Goal: Book appointment/travel/reservation

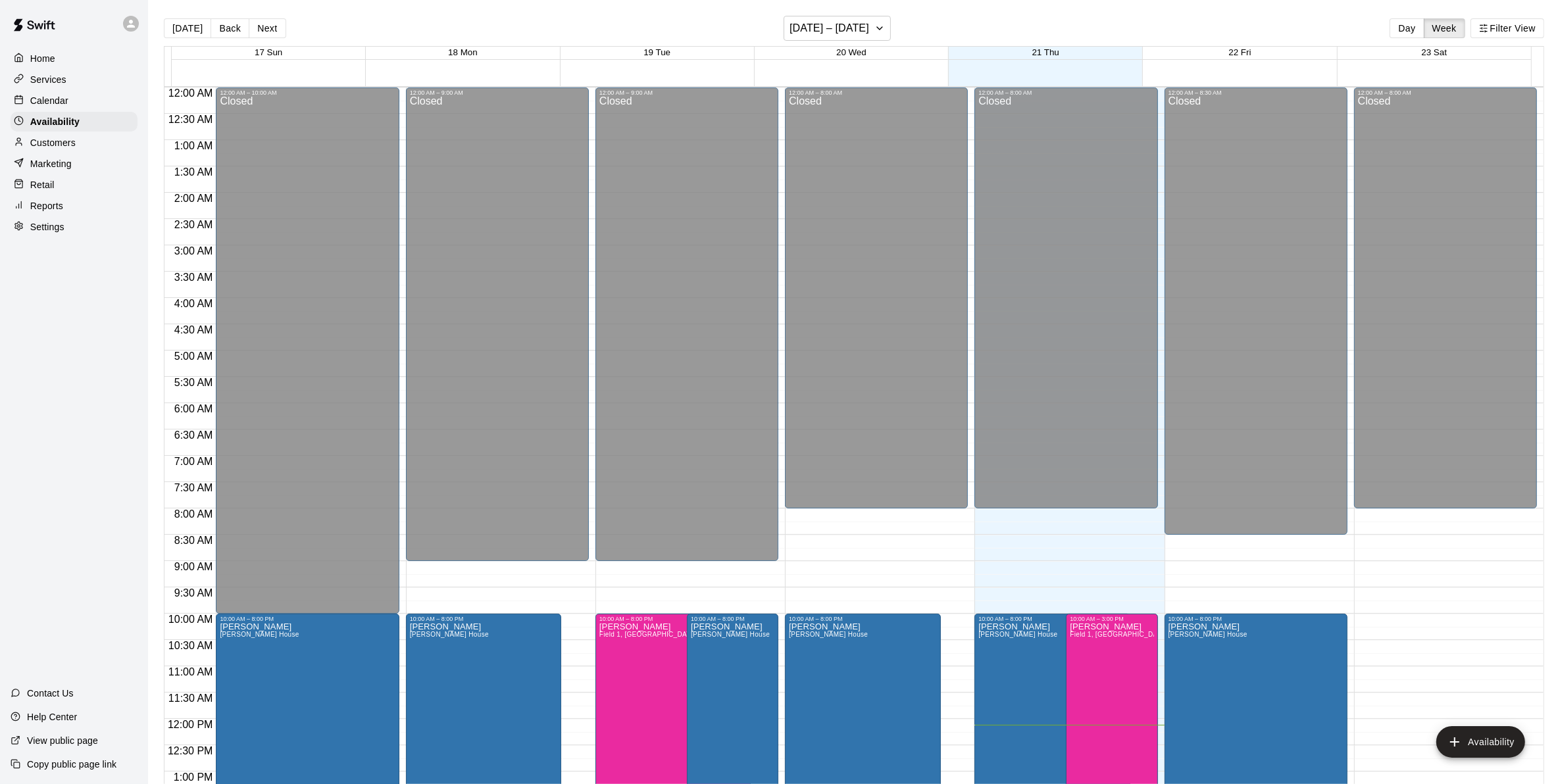
scroll to position [551, 0]
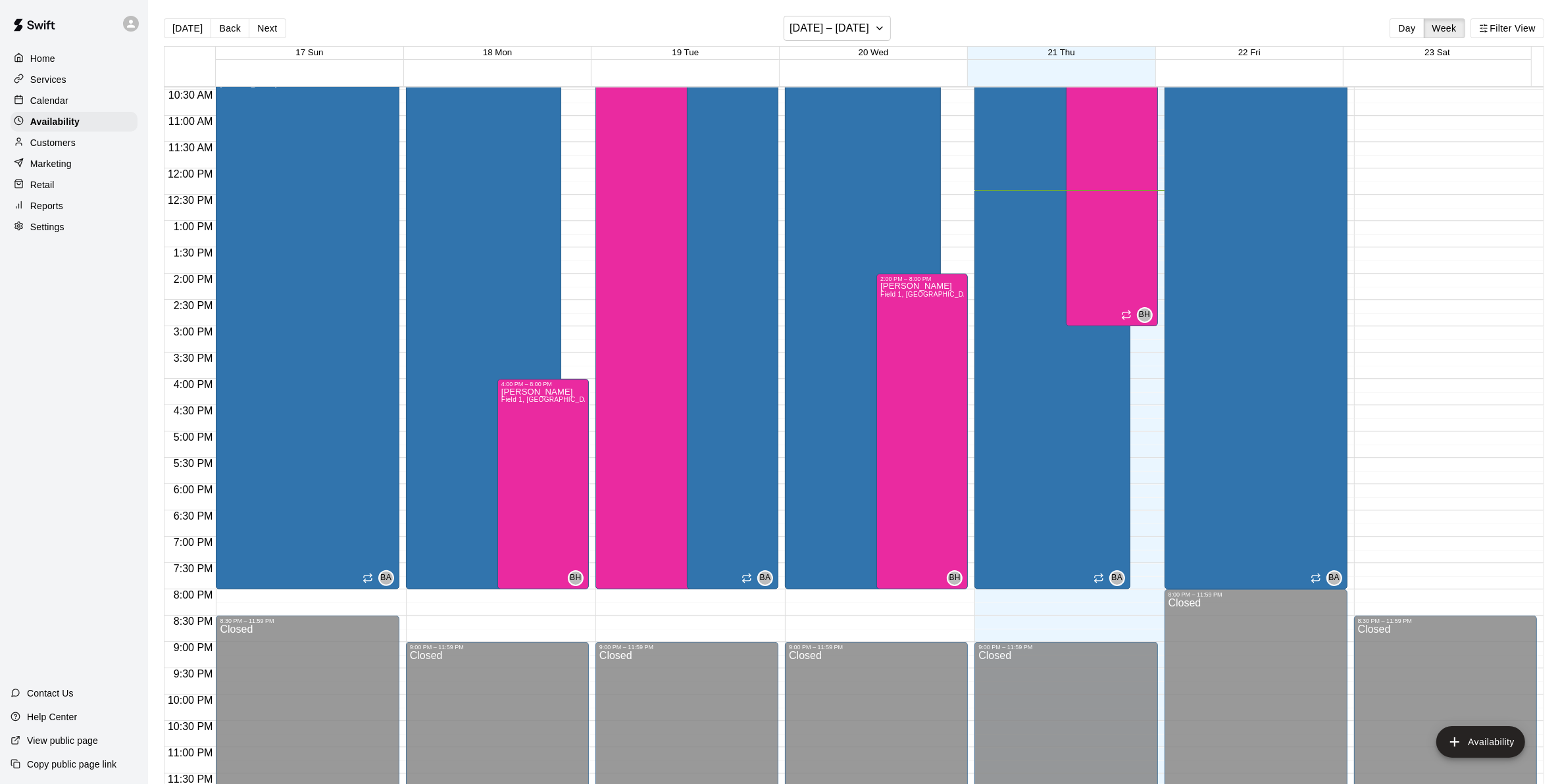
drag, startPoint x: 252, startPoint y: 21, endPoint x: 251, endPoint y: 31, distance: 10.0
click at [252, 21] on button "Next" at bounding box center [267, 27] width 37 height 20
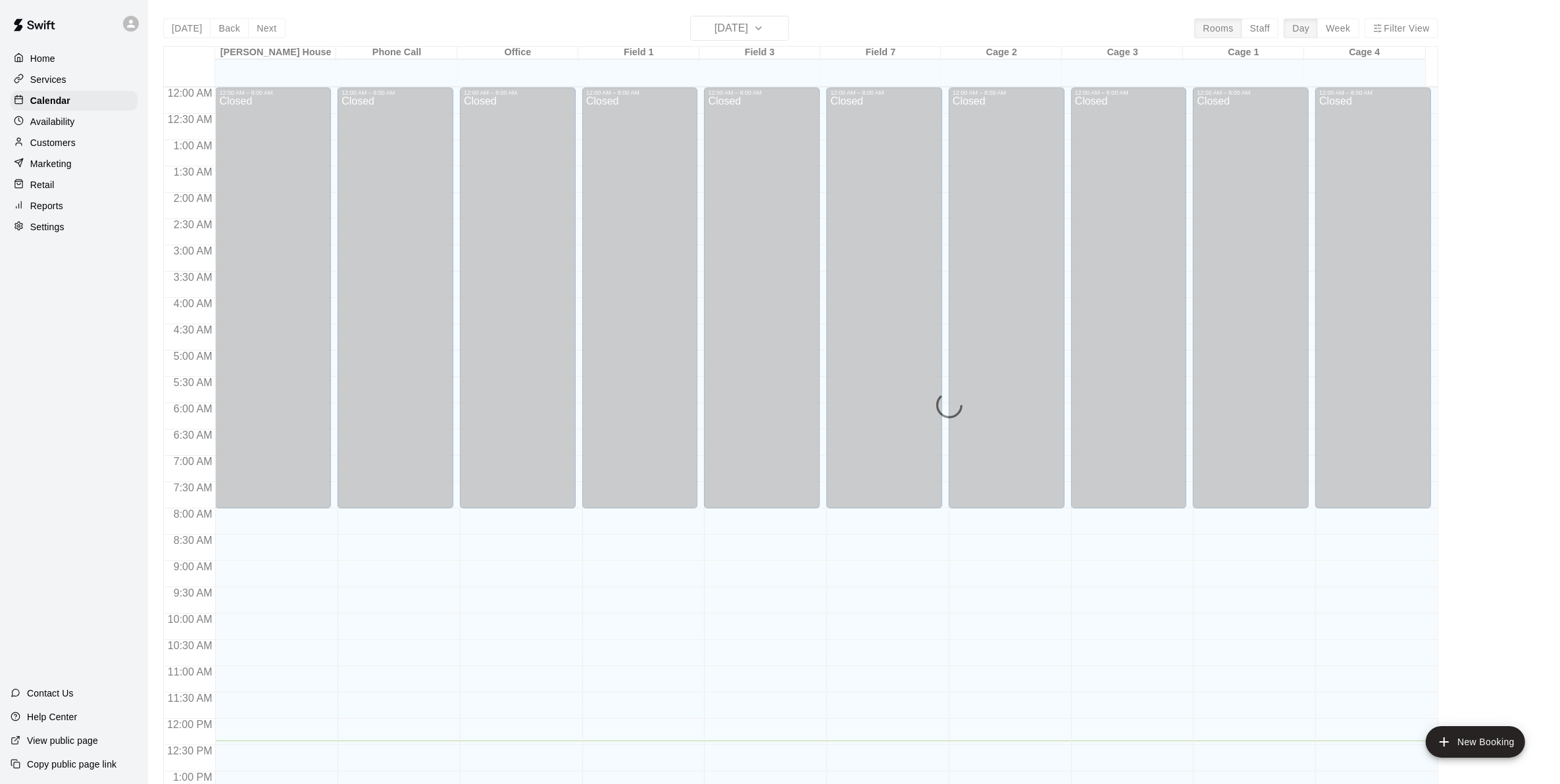
scroll to position [511, 0]
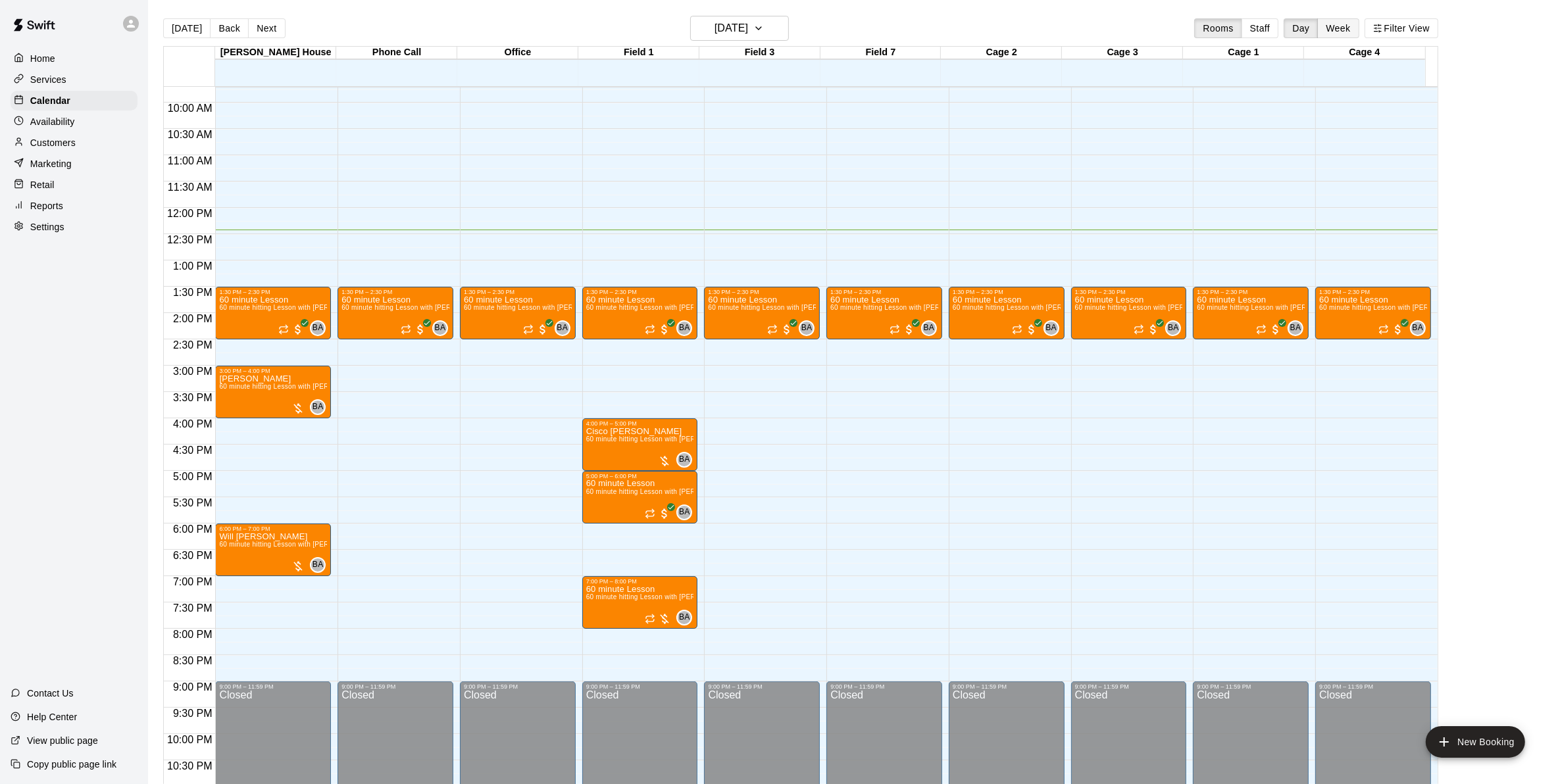
click at [1350, 20] on button "Week" at bounding box center [1338, 27] width 42 height 20
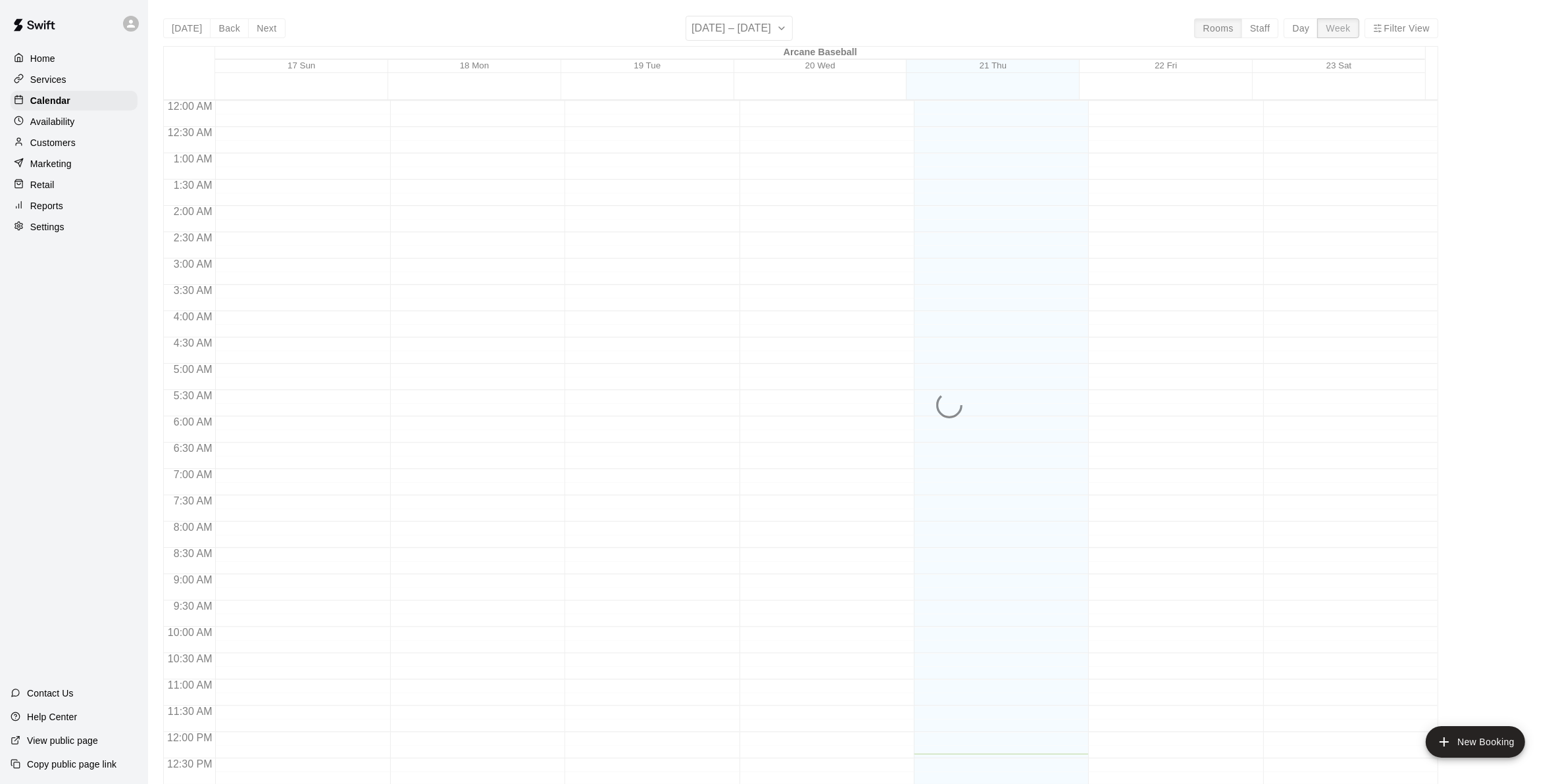
scroll to position [564, 0]
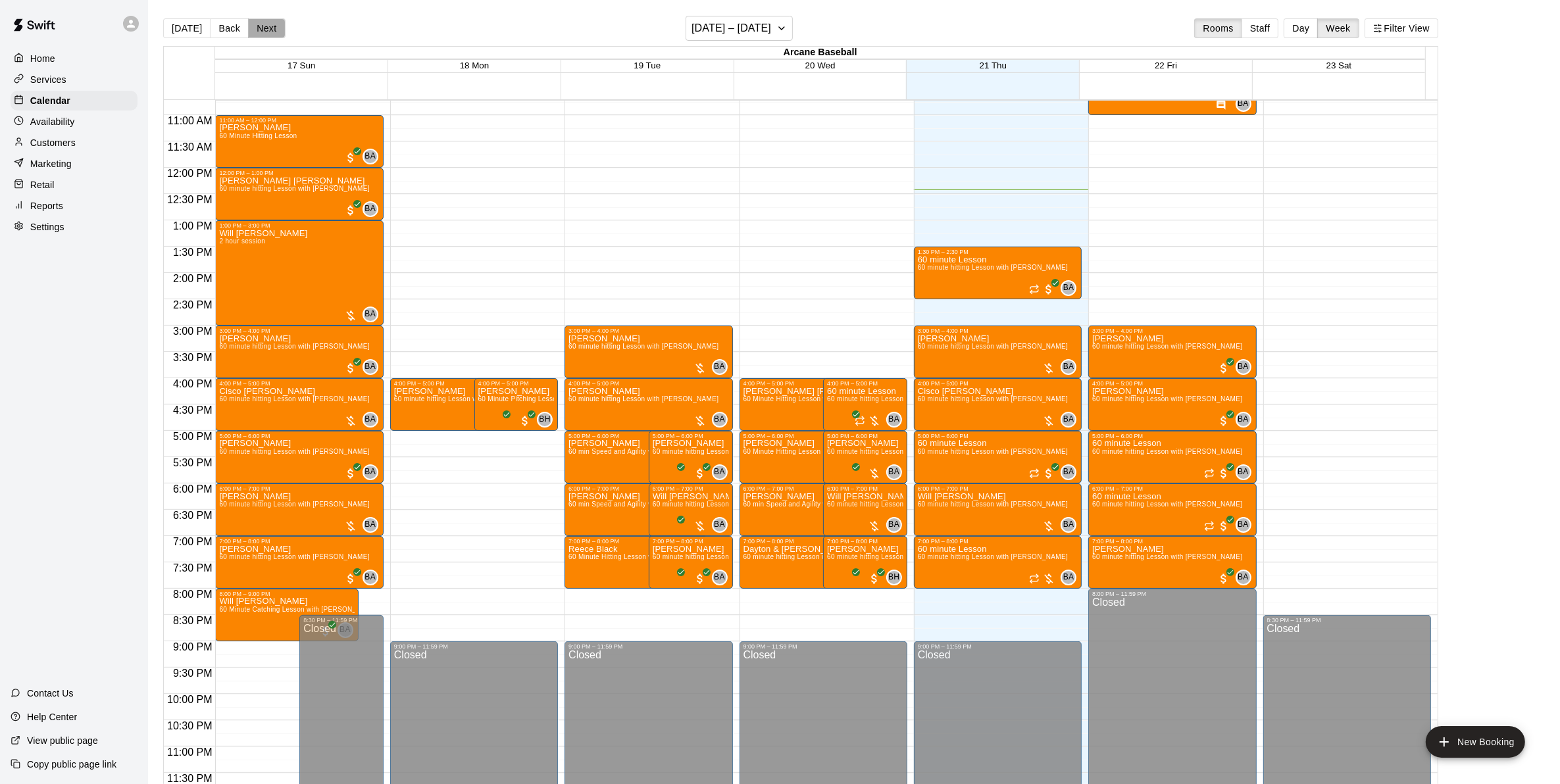
click at [255, 27] on button "Next" at bounding box center [266, 27] width 37 height 20
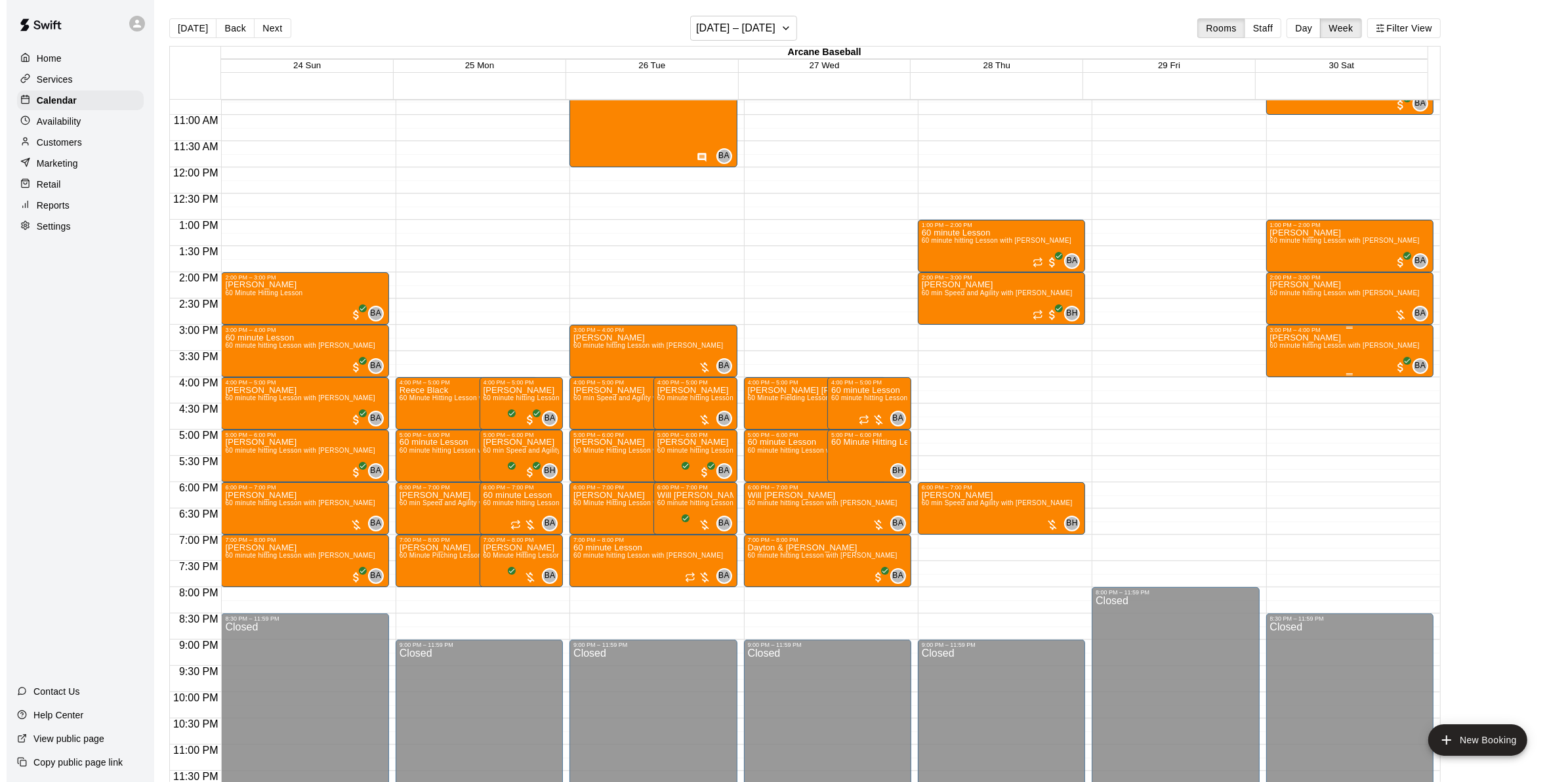
scroll to position [399, 0]
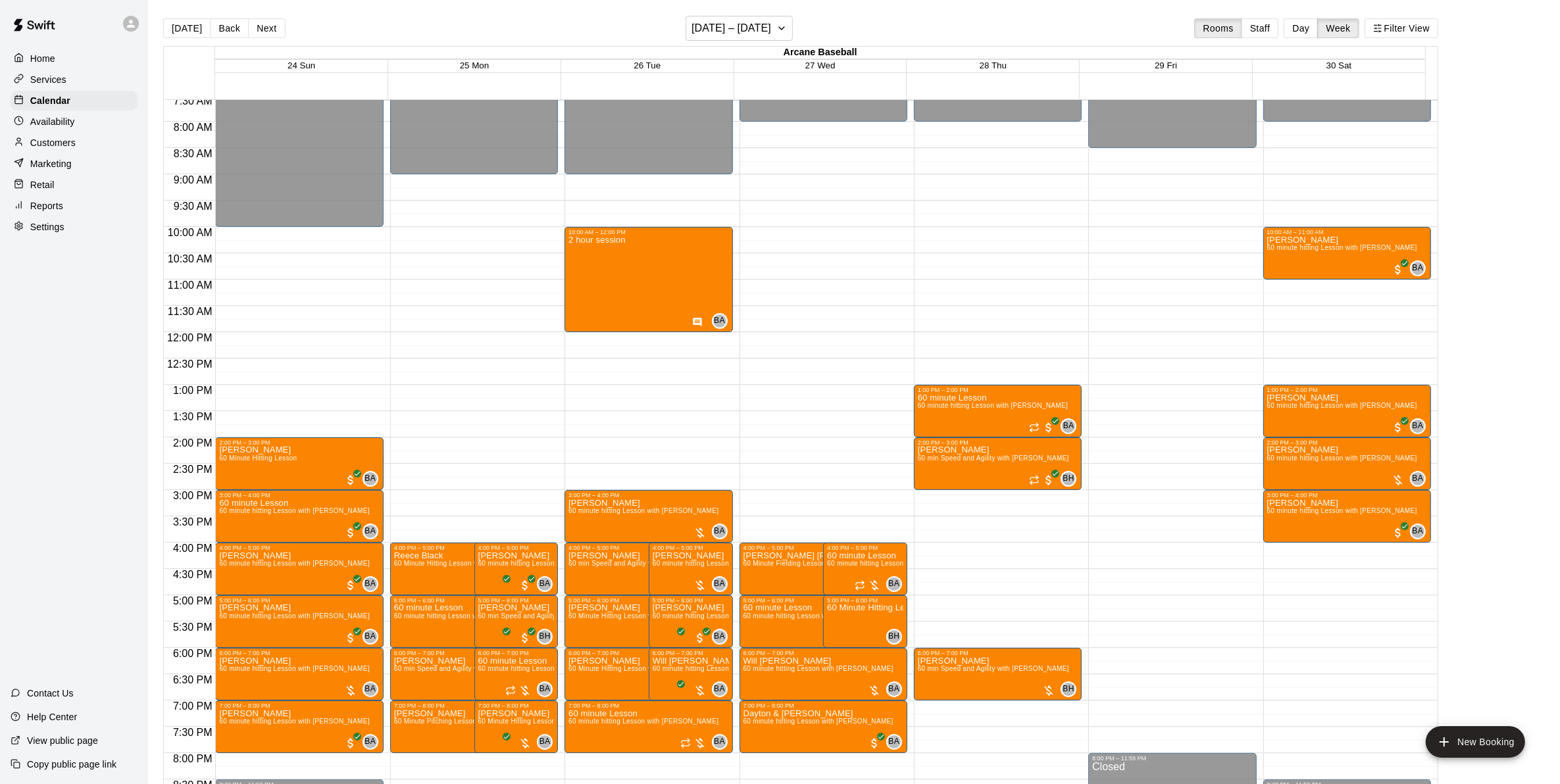
click at [1269, 340] on div "12:00 AM – 8:00 AM Closed 10:00 AM – 11:00 AM [PERSON_NAME] 60 minute hitting L…" at bounding box center [1347, 332] width 168 height 1263
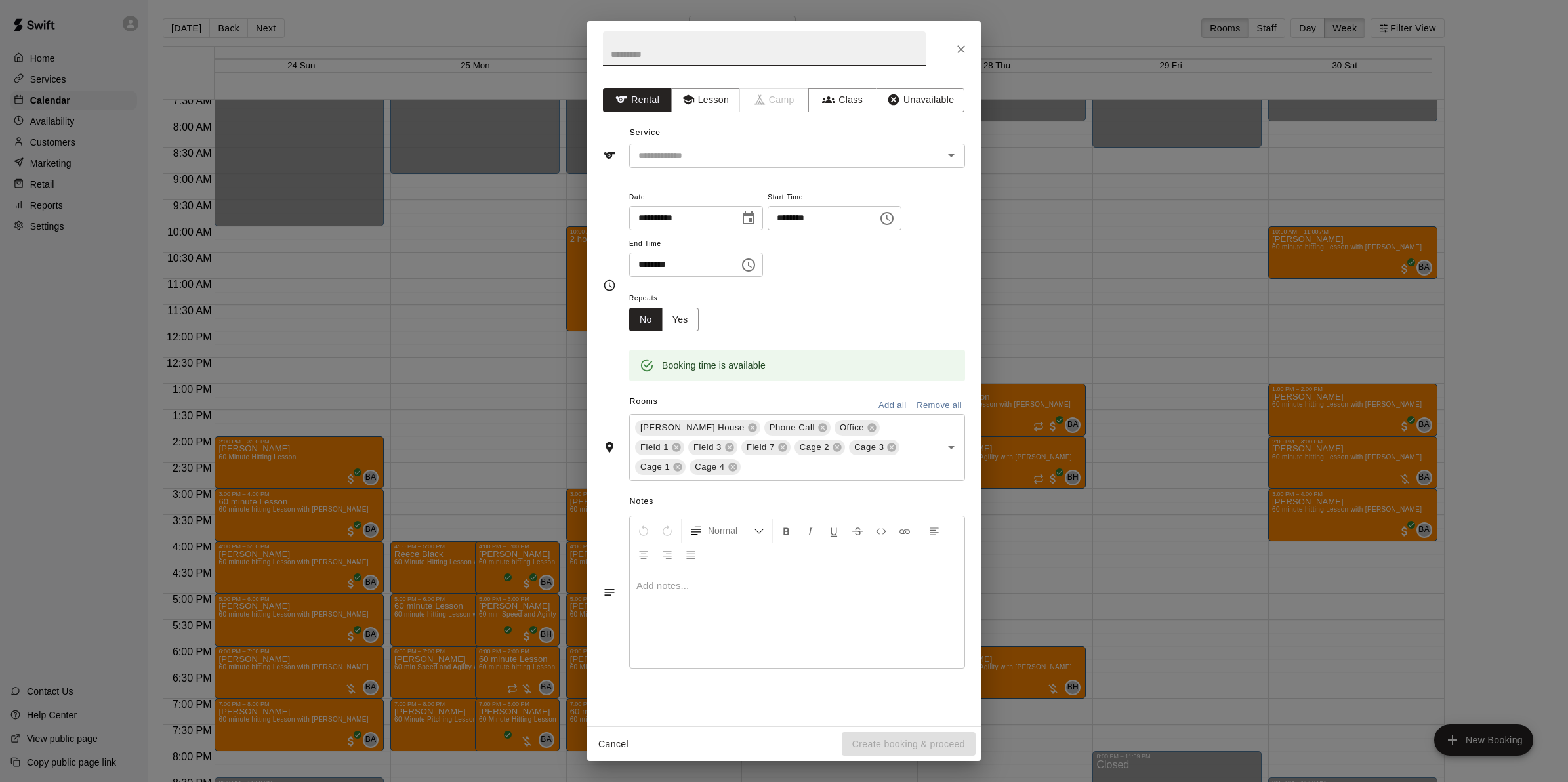
click at [644, 258] on input "********" at bounding box center [679, 265] width 101 height 24
type input "********"
click at [695, 164] on input "text" at bounding box center [778, 156] width 290 height 16
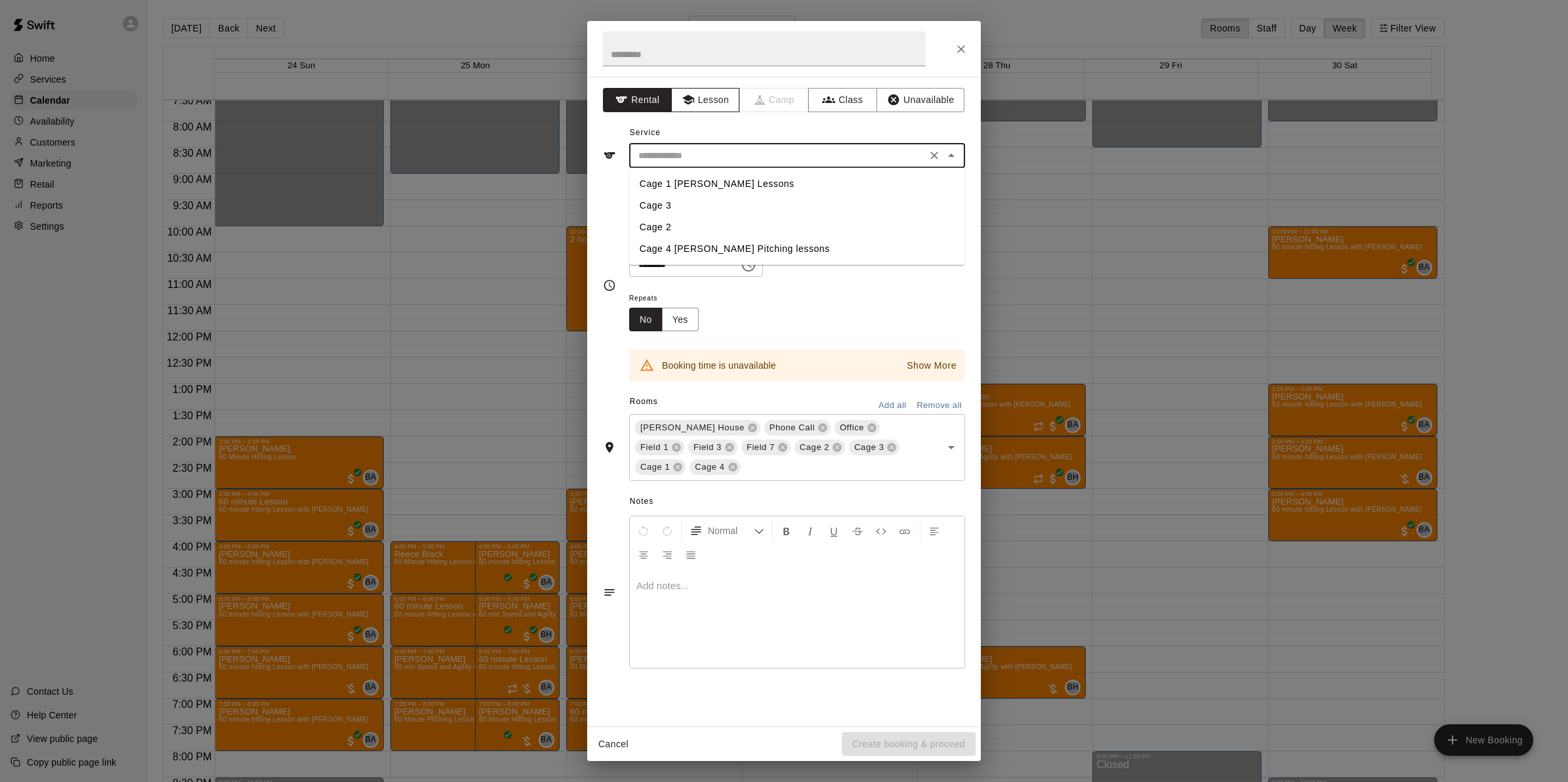
click at [692, 88] on button "Lesson" at bounding box center [705, 99] width 69 height 24
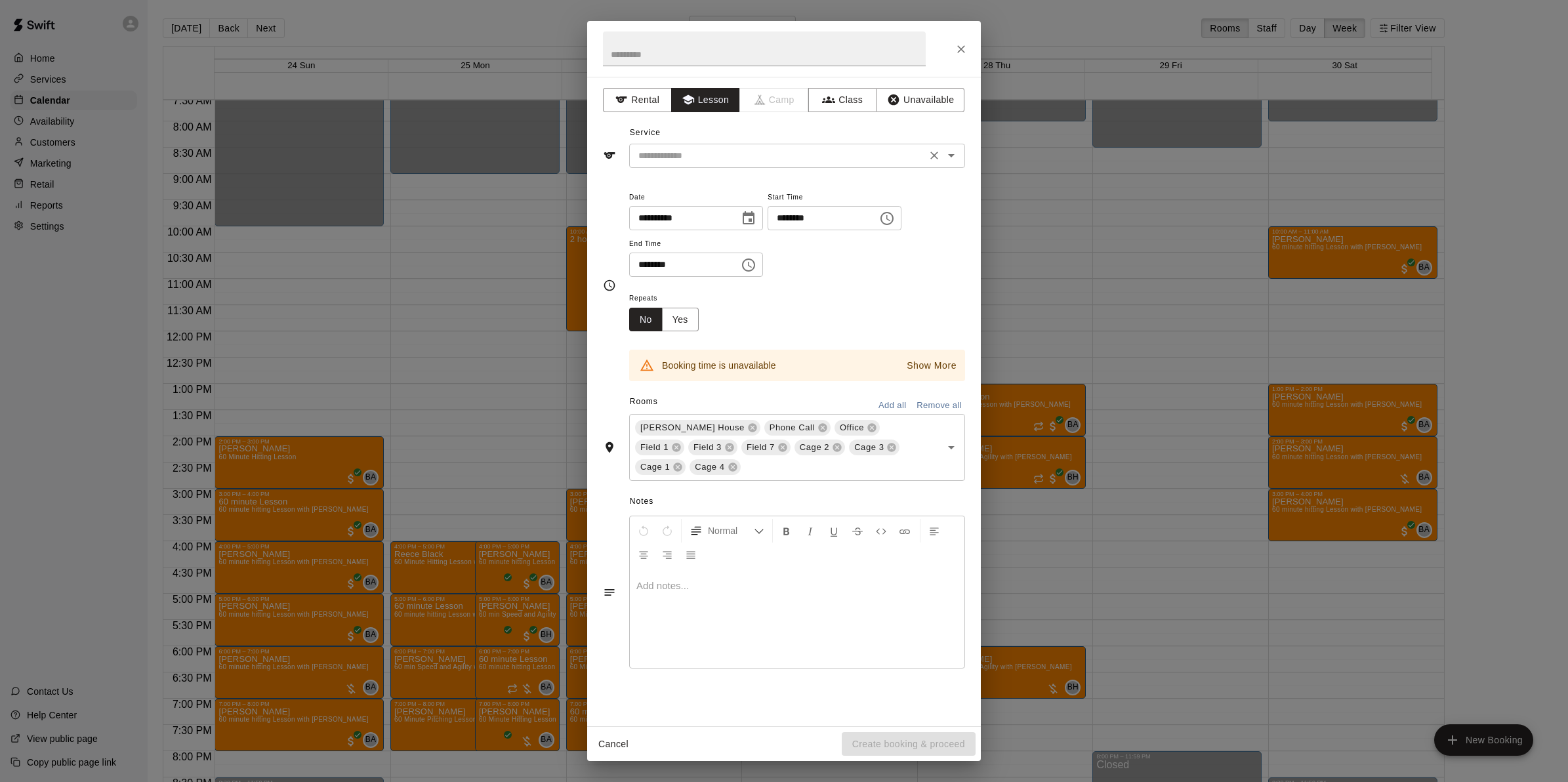
click at [705, 144] on div "​" at bounding box center [797, 156] width 336 height 24
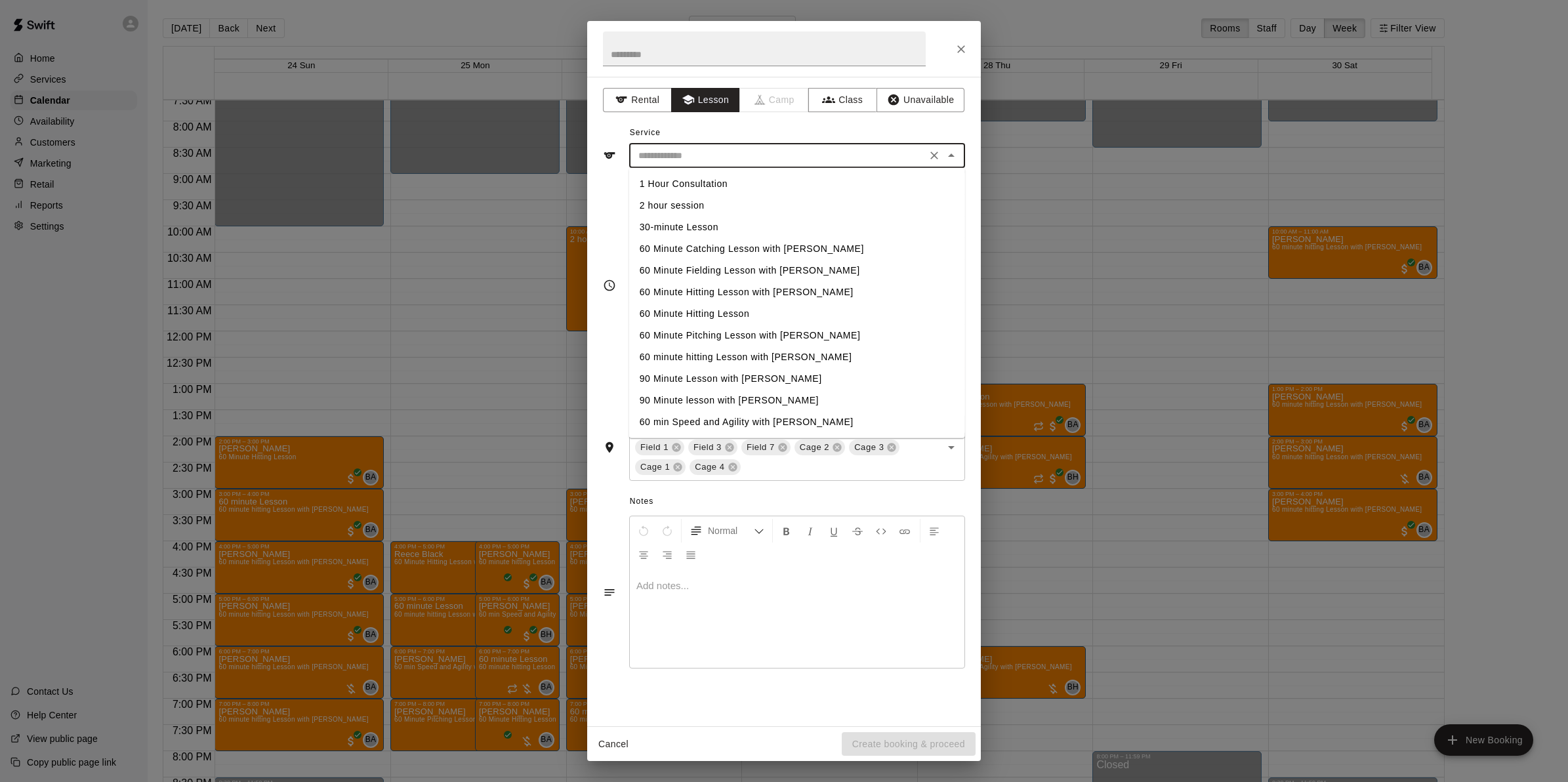
click at [719, 358] on li "60 minute hitting Lesson with [PERSON_NAME]" at bounding box center [797, 358] width 336 height 22
type input "**********"
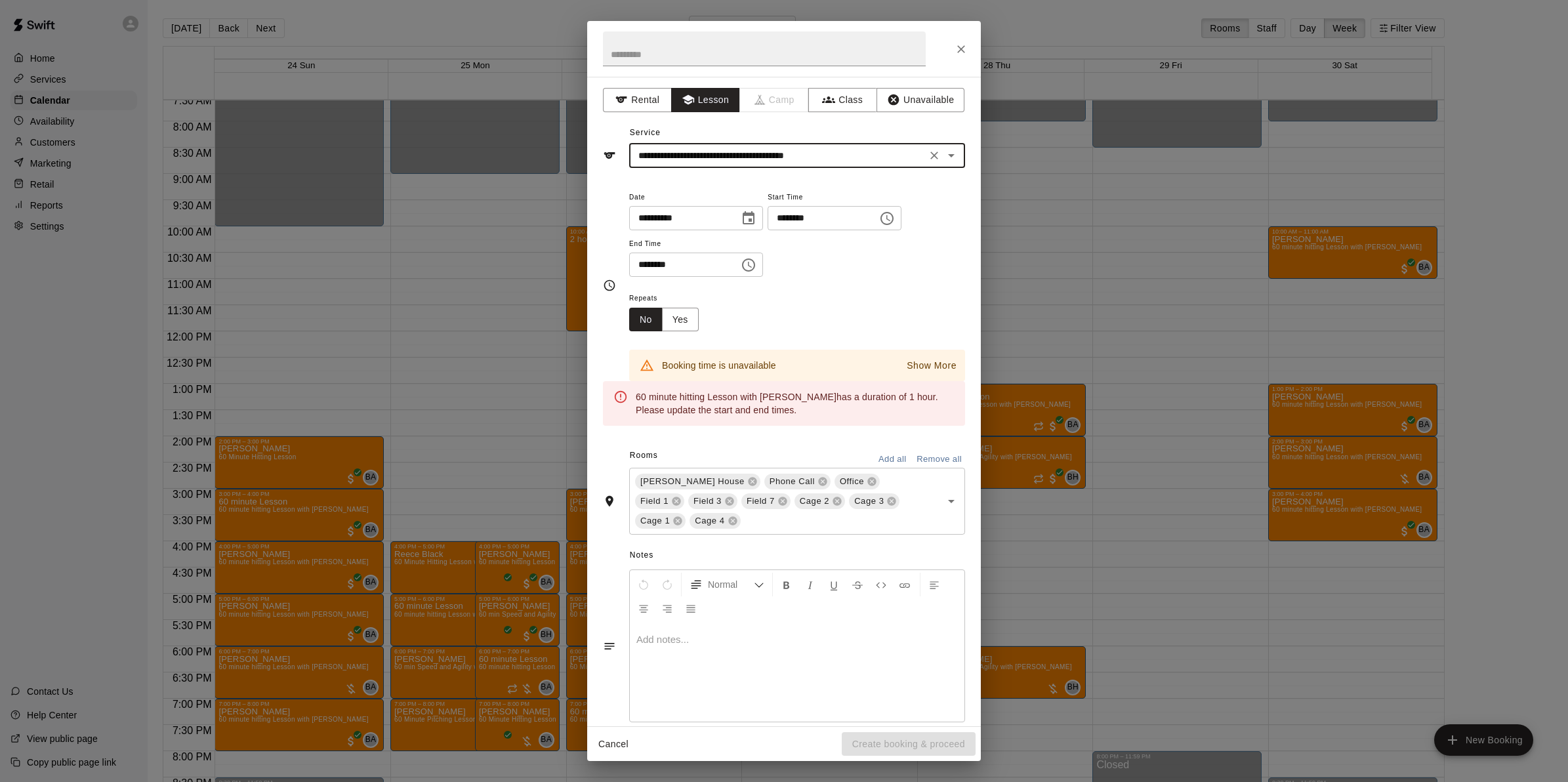
click at [641, 264] on input "********" at bounding box center [679, 265] width 101 height 24
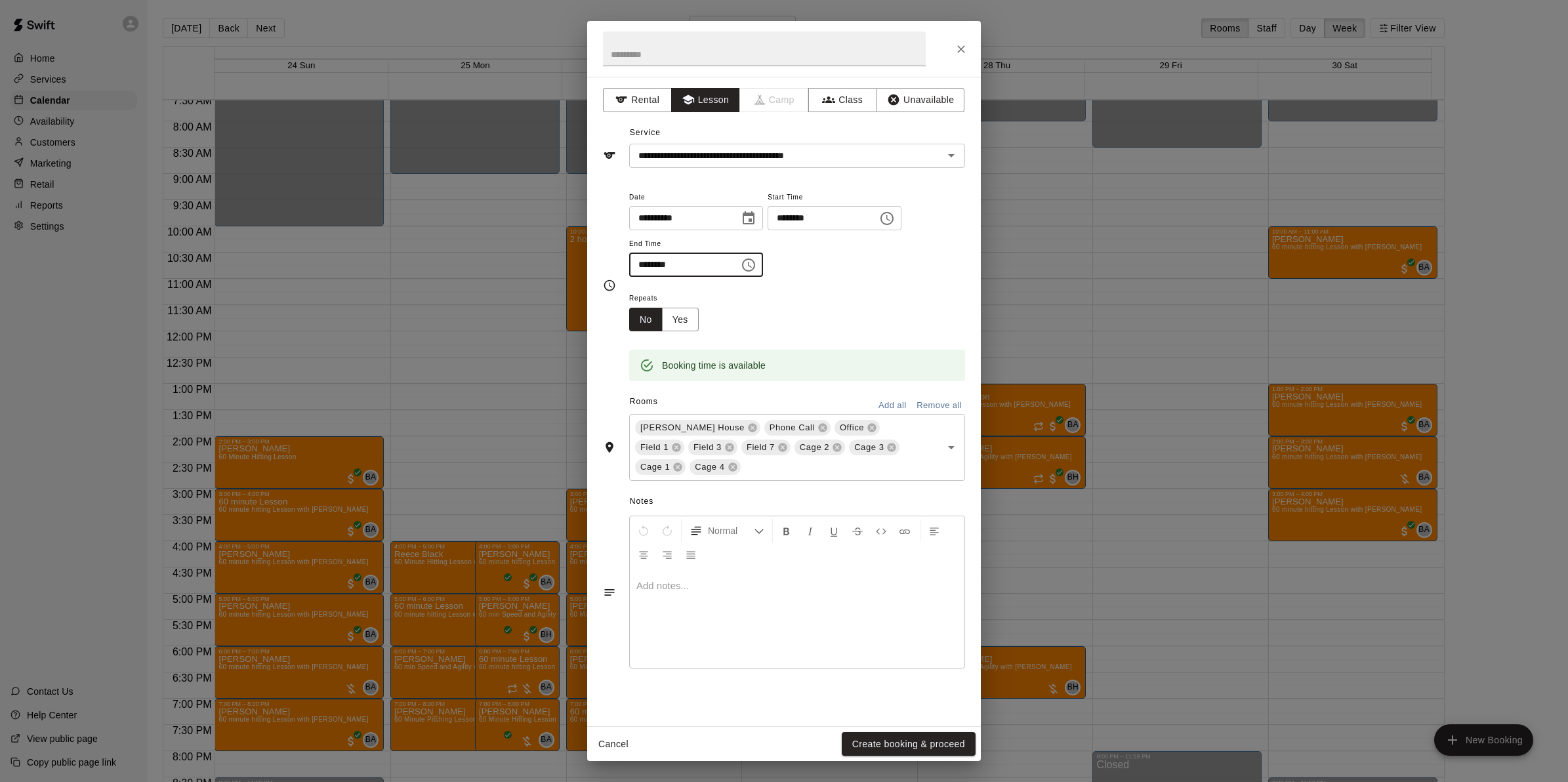
type input "********"
click at [930, 402] on button "Remove all" at bounding box center [939, 405] width 52 height 20
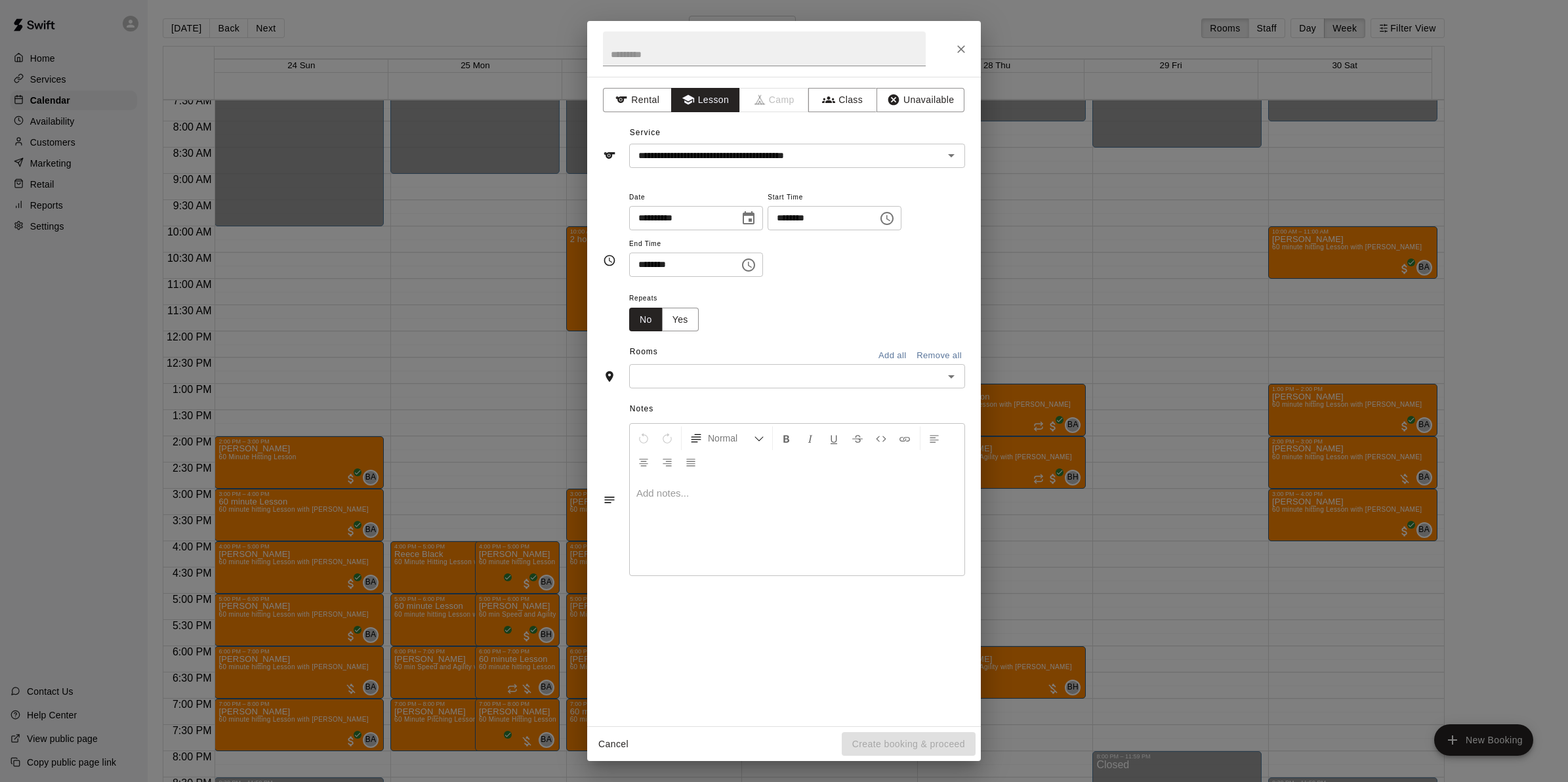
drag, startPoint x: 943, startPoint y: 375, endPoint x: 935, endPoint y: 383, distance: 11.3
click at [943, 376] on button "Open" at bounding box center [951, 376] width 18 height 18
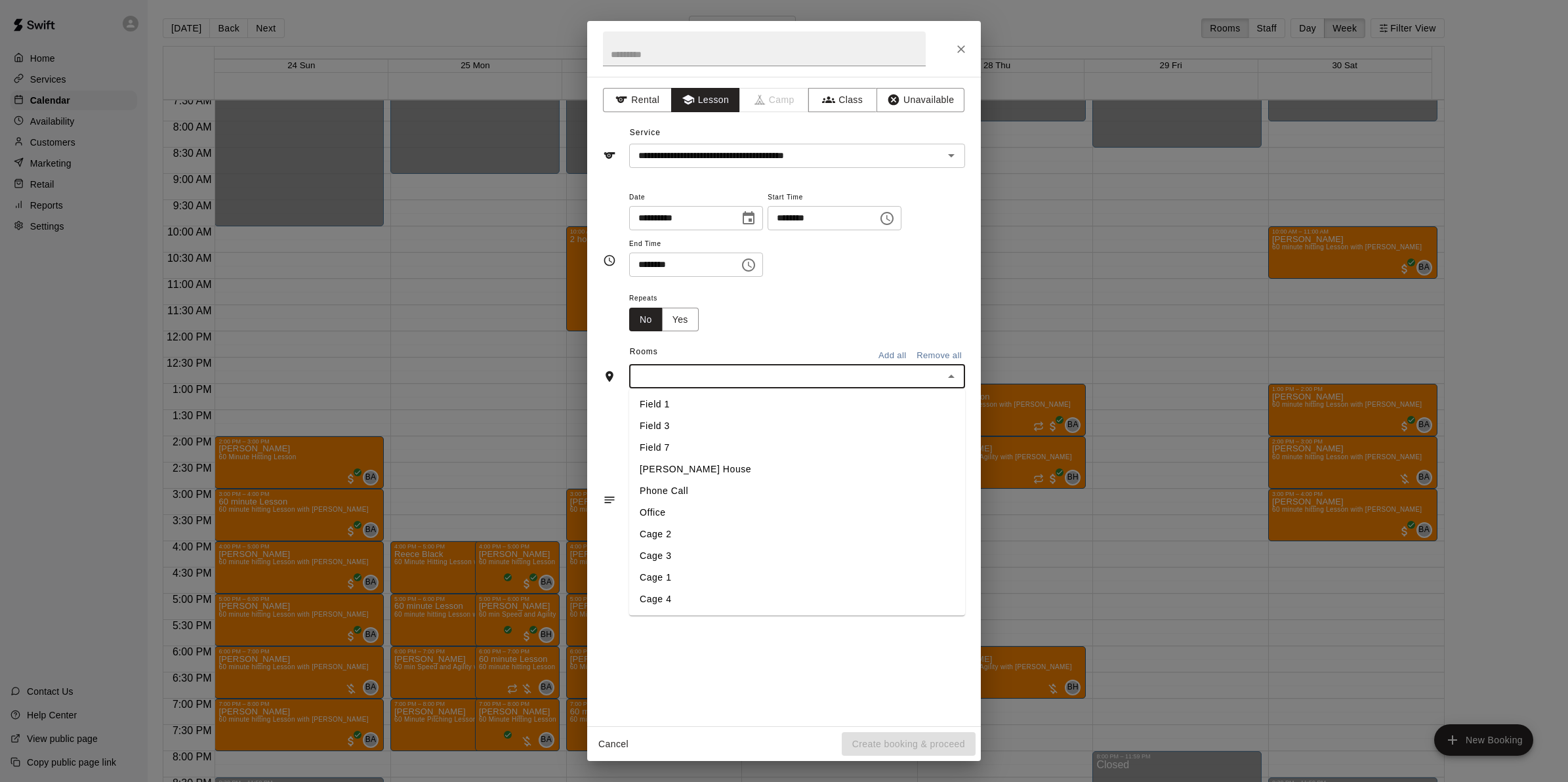
click at [669, 400] on li "Field 1" at bounding box center [797, 405] width 336 height 22
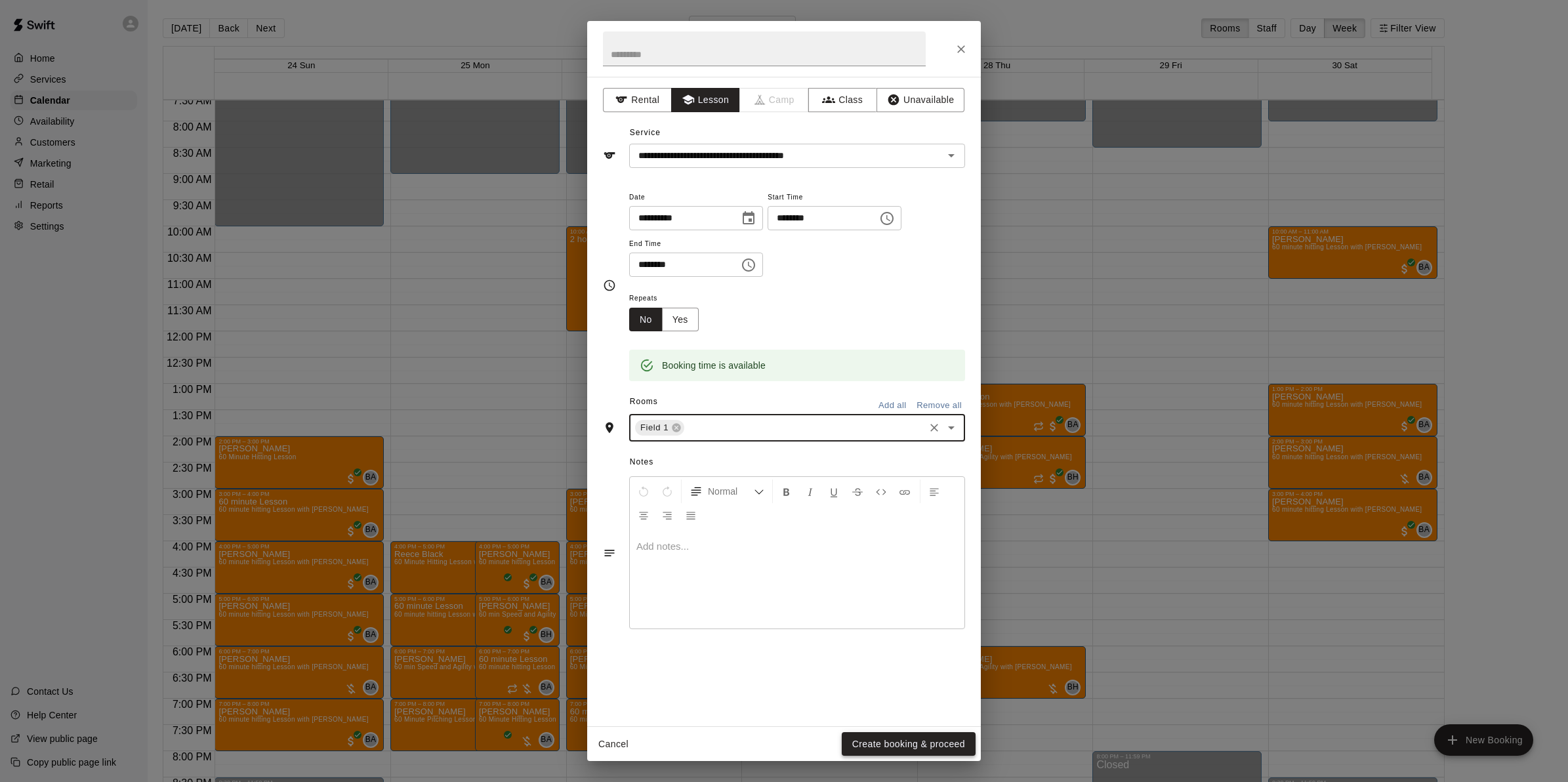
click at [923, 744] on button "Create booking & proceed" at bounding box center [908, 744] width 134 height 24
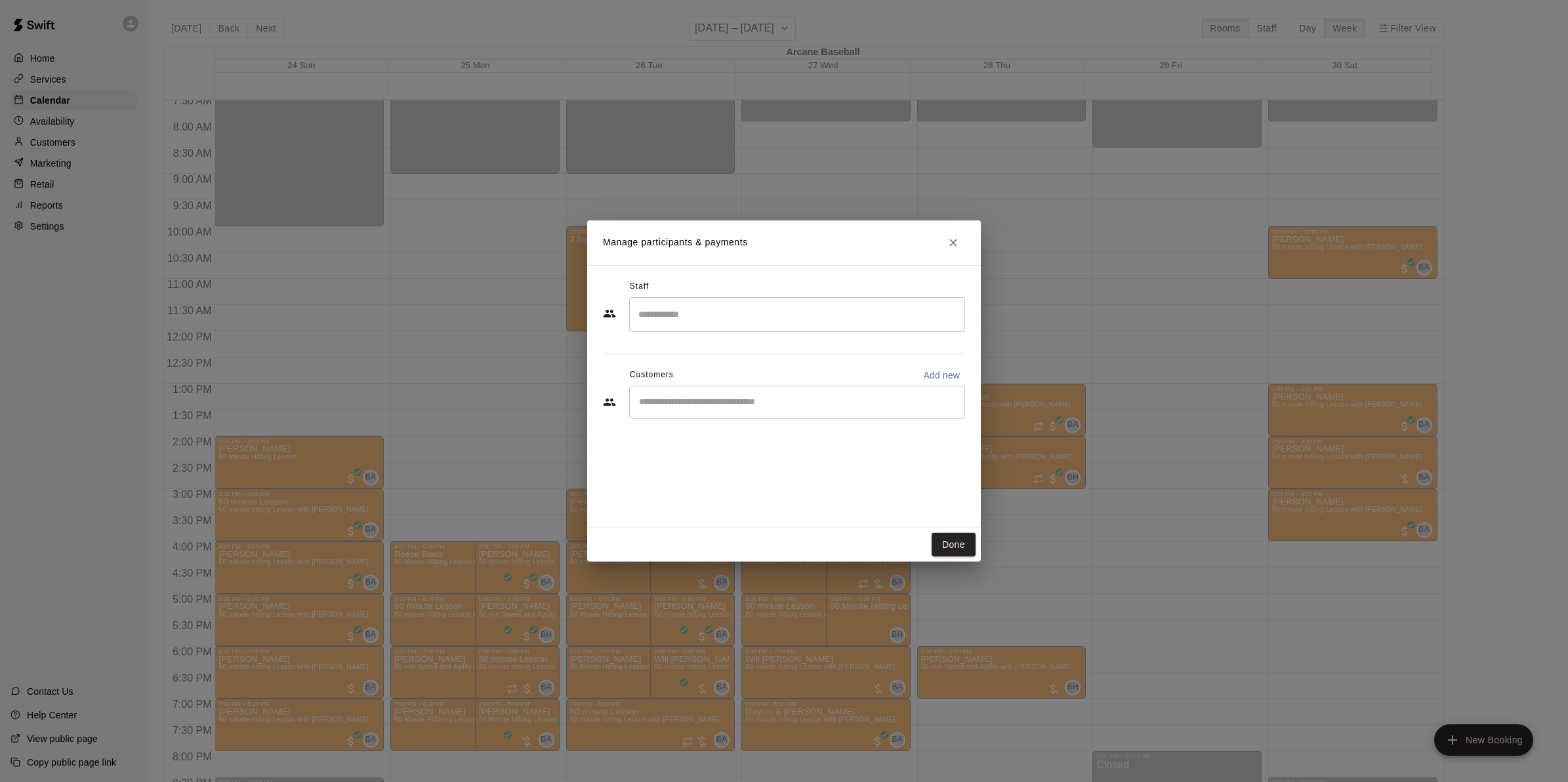
click at [658, 323] on input "Search staff" at bounding box center [797, 314] width 324 height 23
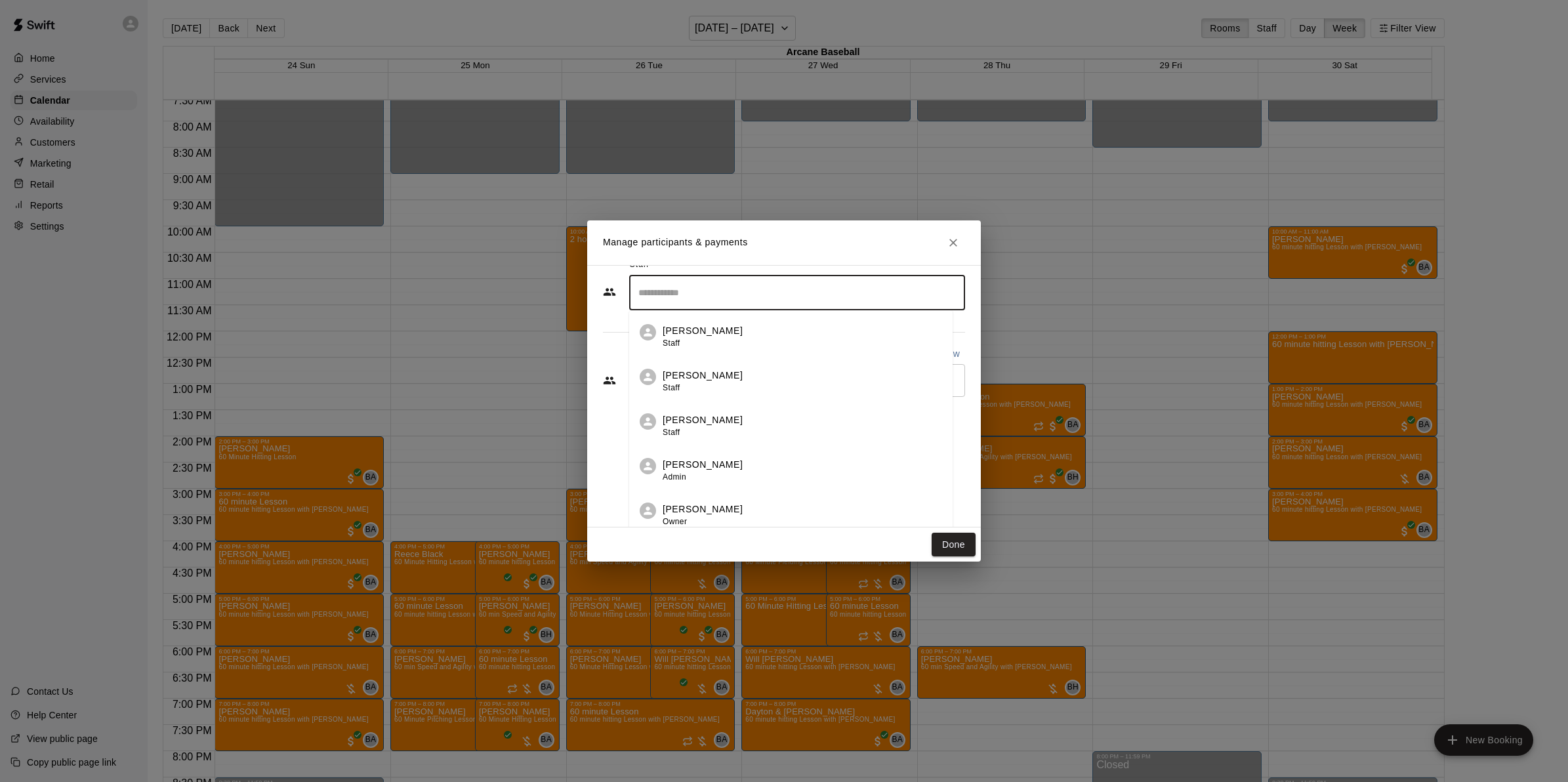
scroll to position [28, 0]
click at [691, 499] on p "[PERSON_NAME]" at bounding box center [703, 503] width 80 height 14
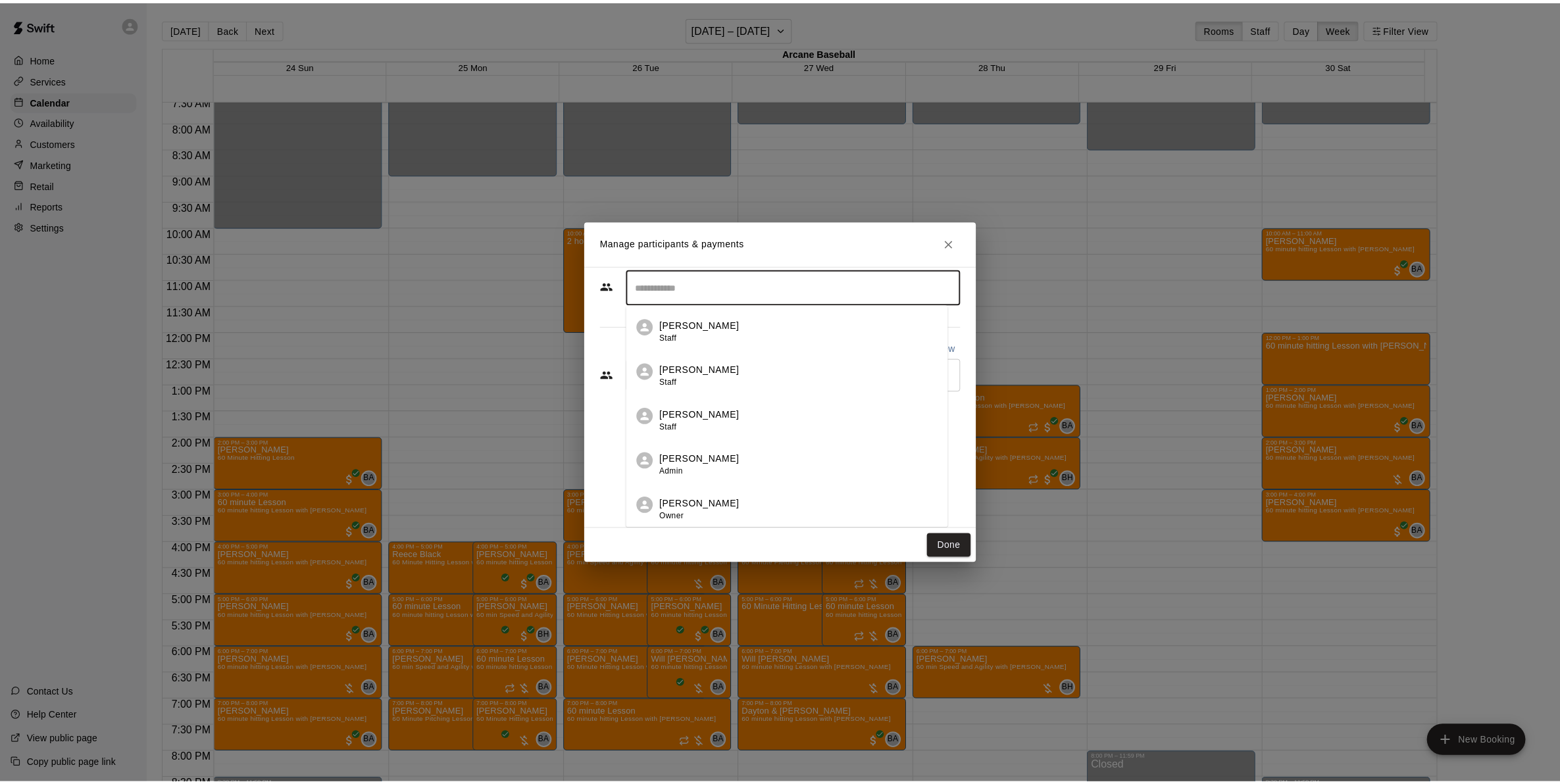
scroll to position [0, 0]
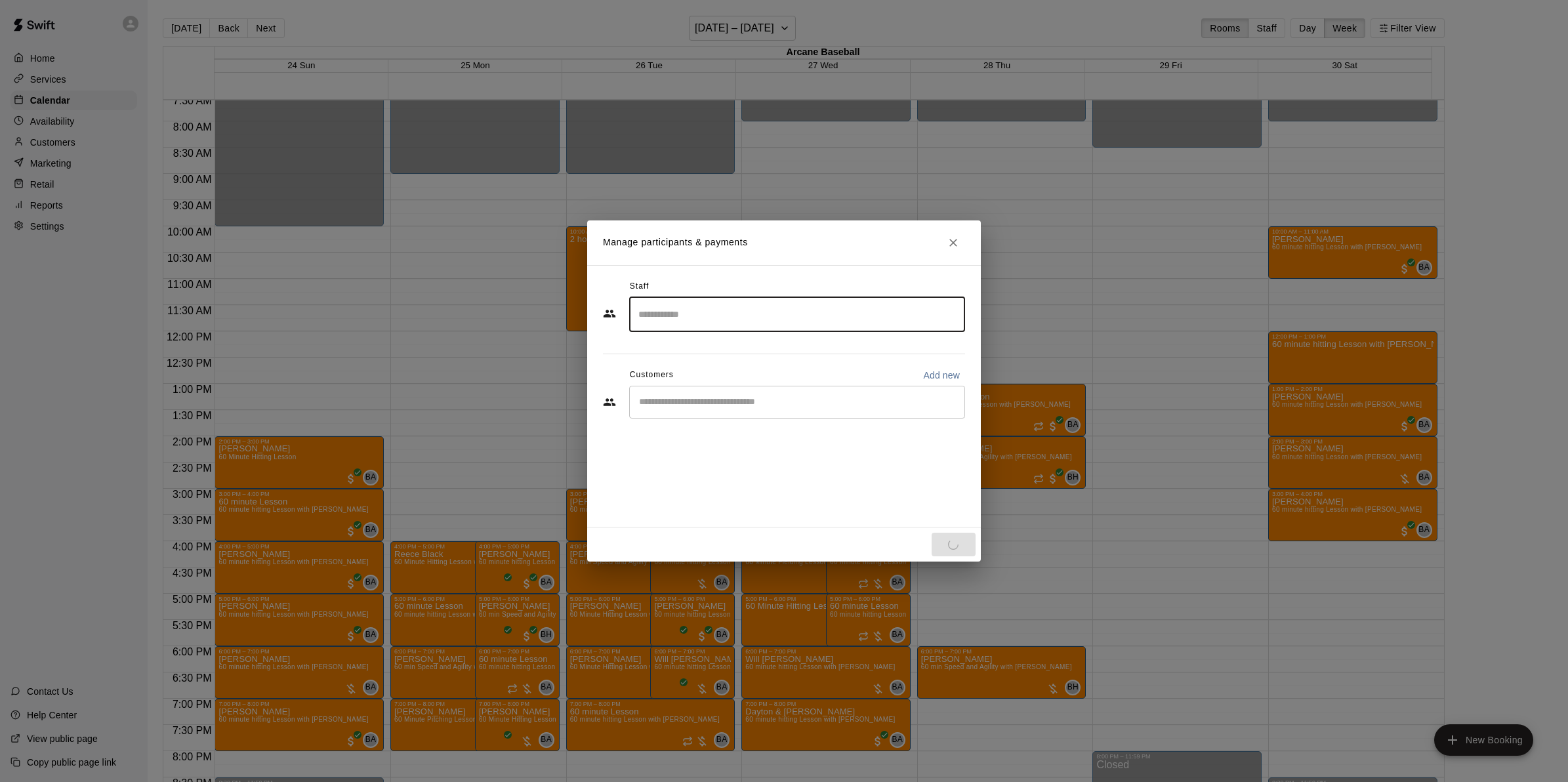
click at [654, 405] on input "Start typing to search customers..." at bounding box center [797, 402] width 324 height 13
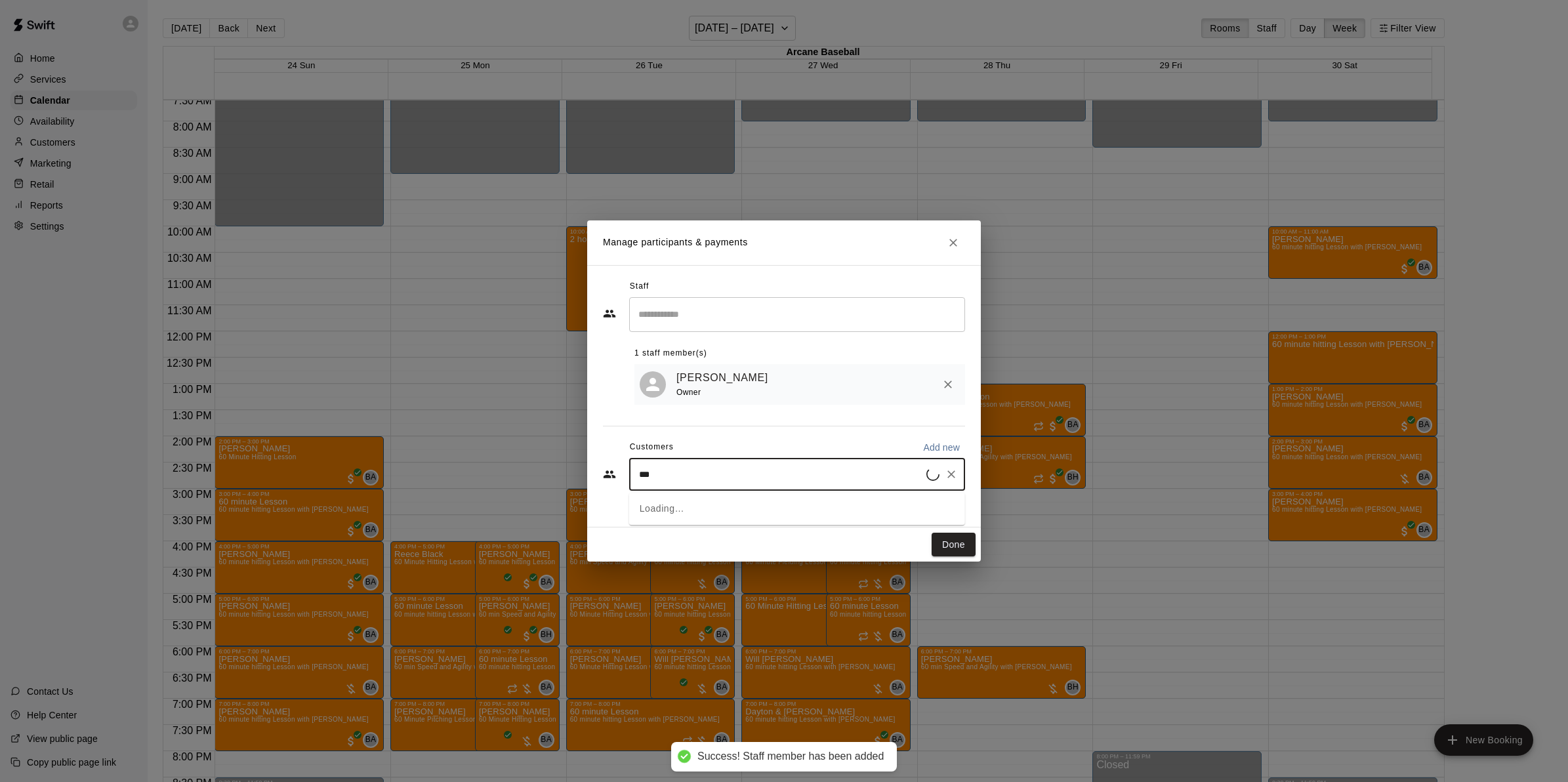
type input "****"
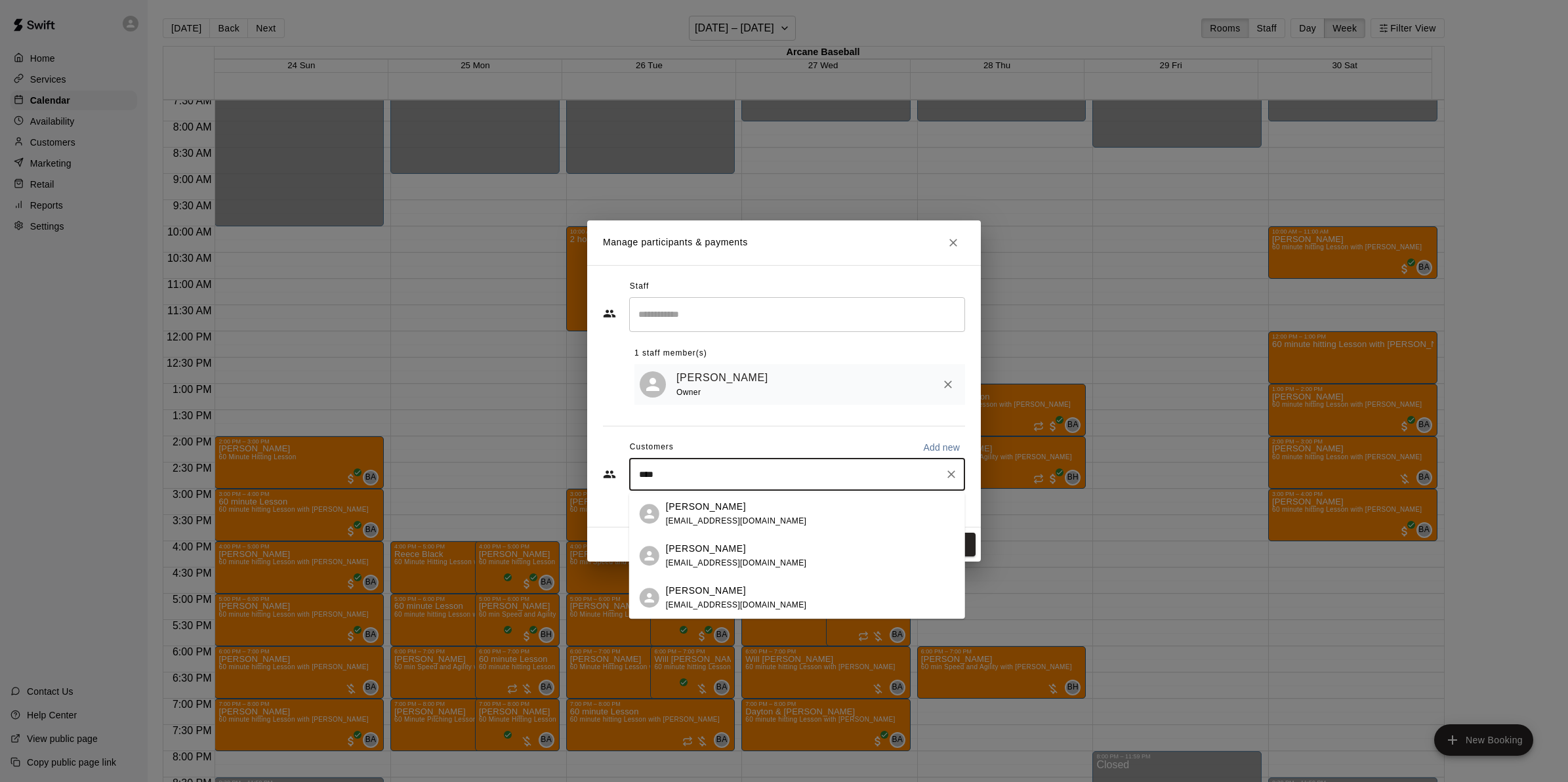
click at [690, 517] on span "[EMAIL_ADDRESS][DOMAIN_NAME]" at bounding box center [737, 521] width 141 height 9
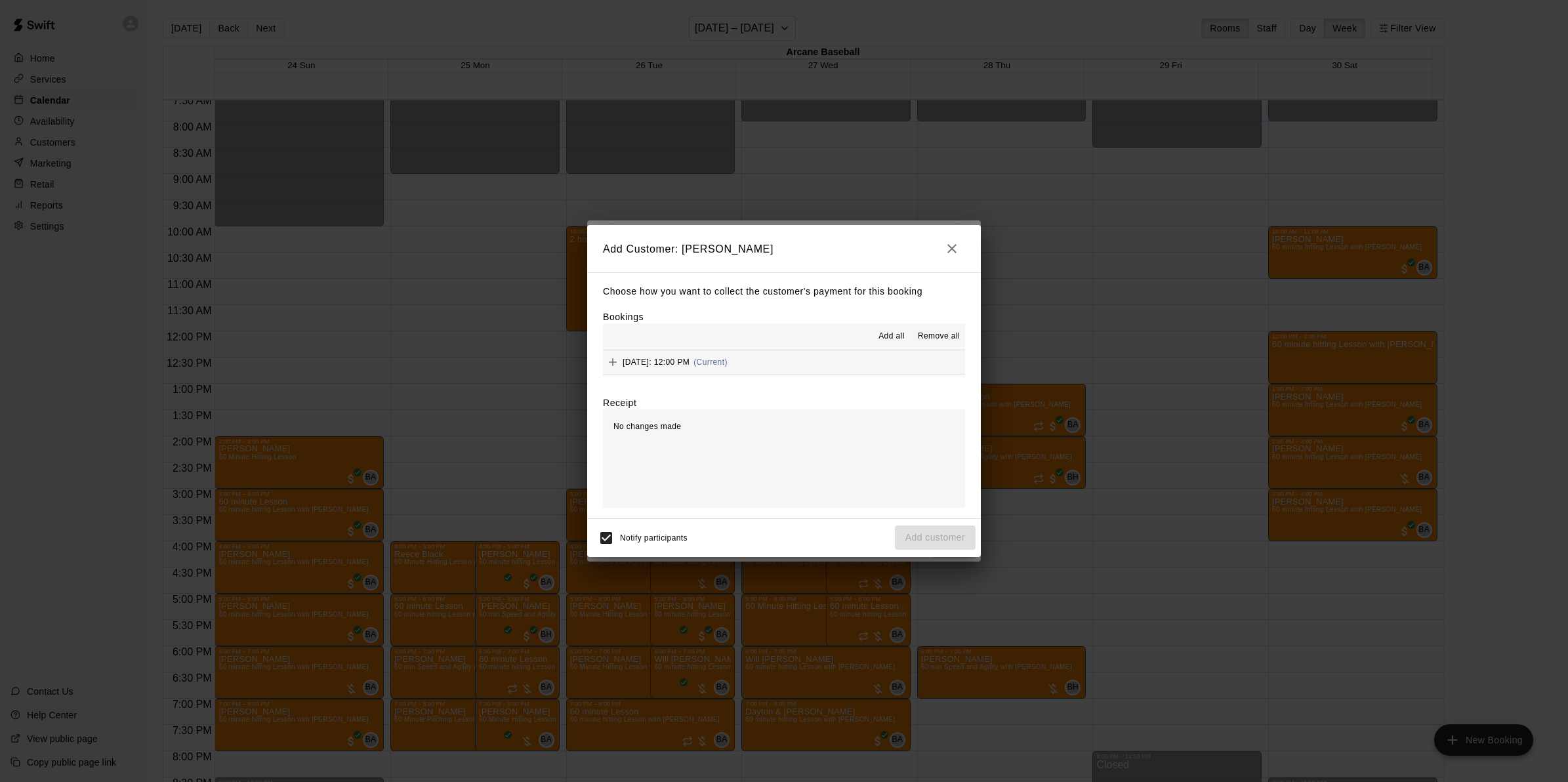
click at [690, 366] on span "[DATE]: 12:00 PM" at bounding box center [655, 362] width 67 height 9
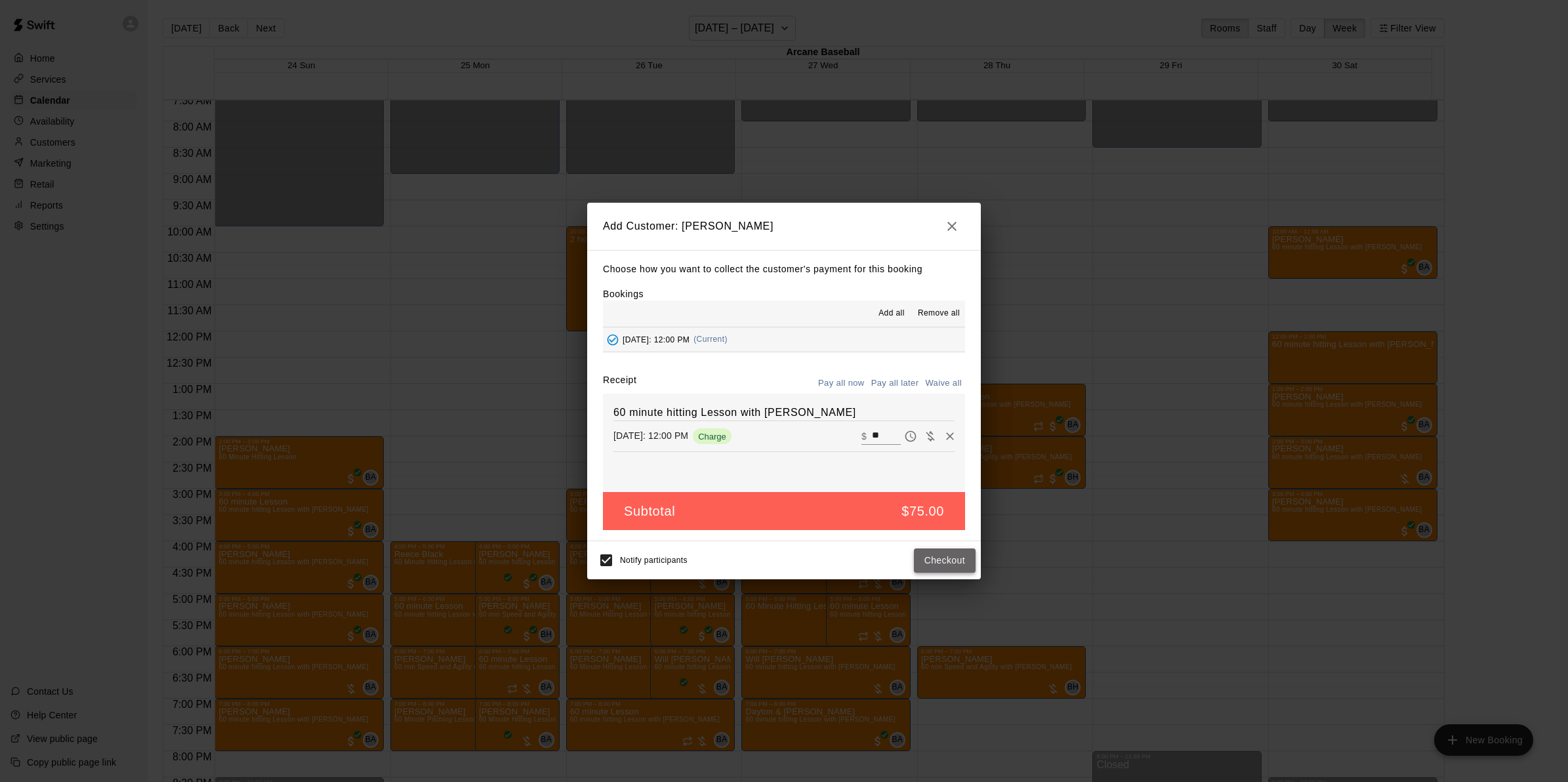
click at [927, 558] on button "Checkout" at bounding box center [945, 560] width 62 height 24
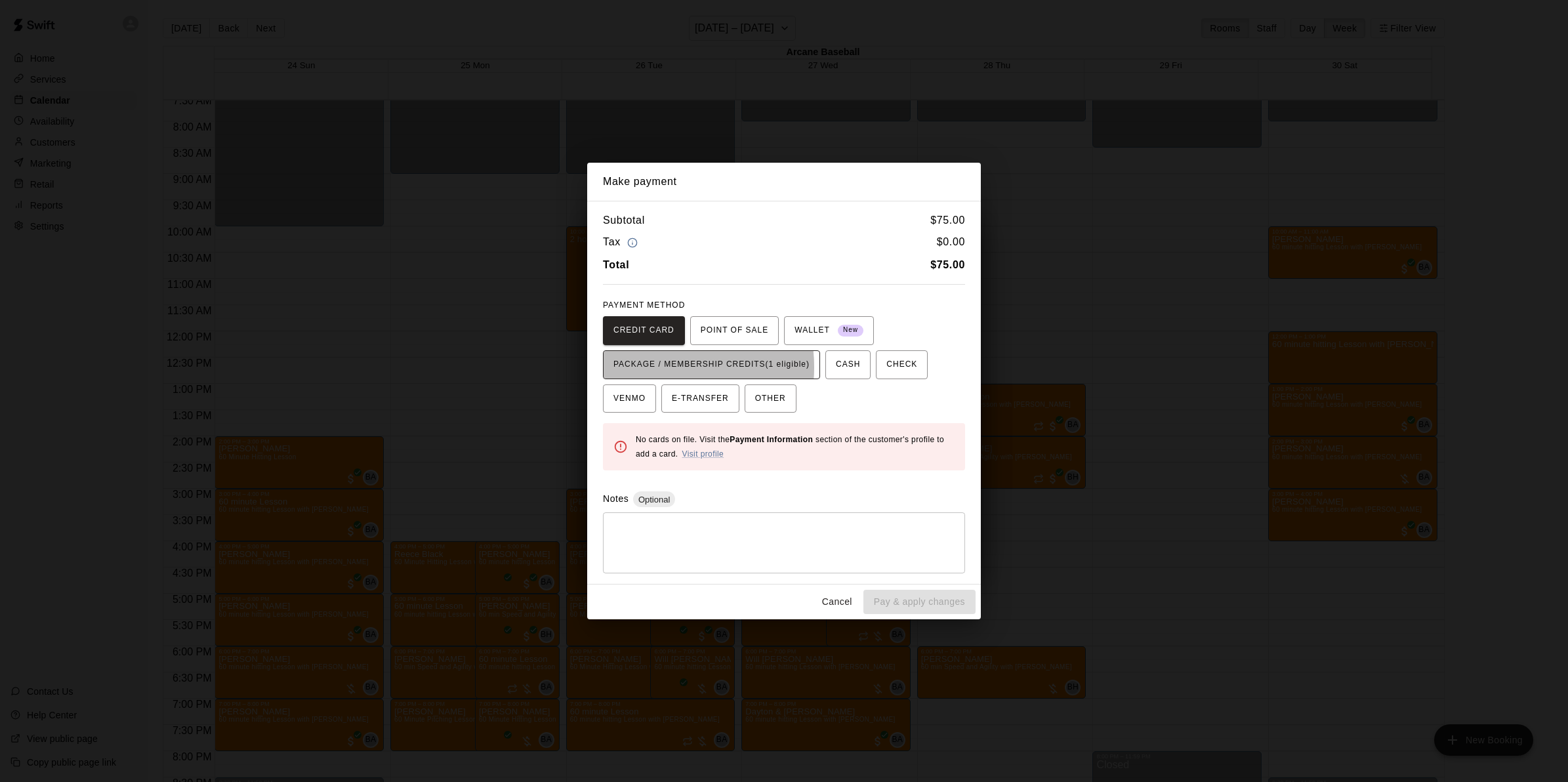
click at [655, 367] on span "PACKAGE / MEMBERSHIP CREDITS (1 eligible)" at bounding box center [712, 365] width 196 height 21
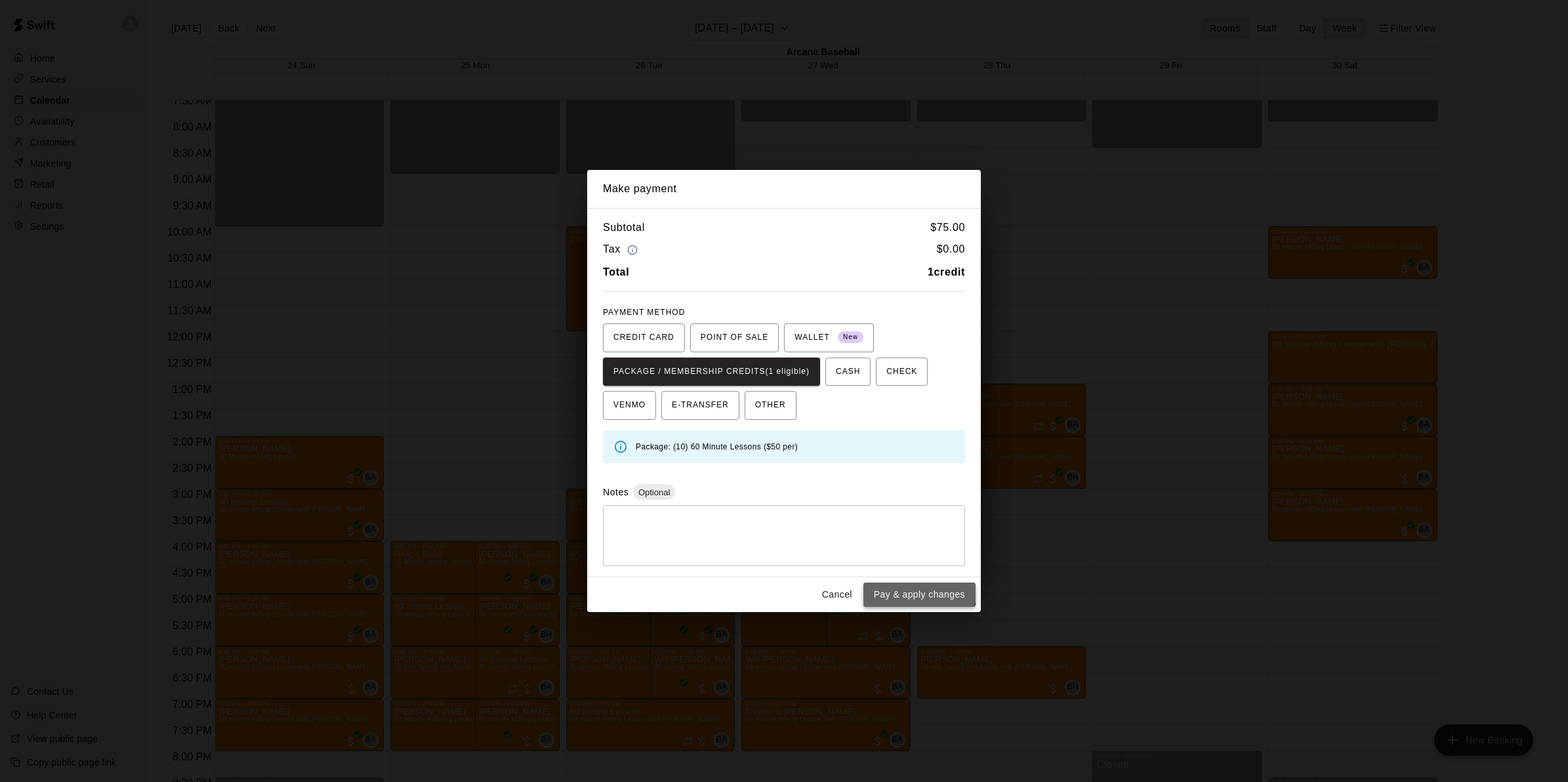
click at [896, 585] on button "Pay & apply changes" at bounding box center [919, 594] width 112 height 24
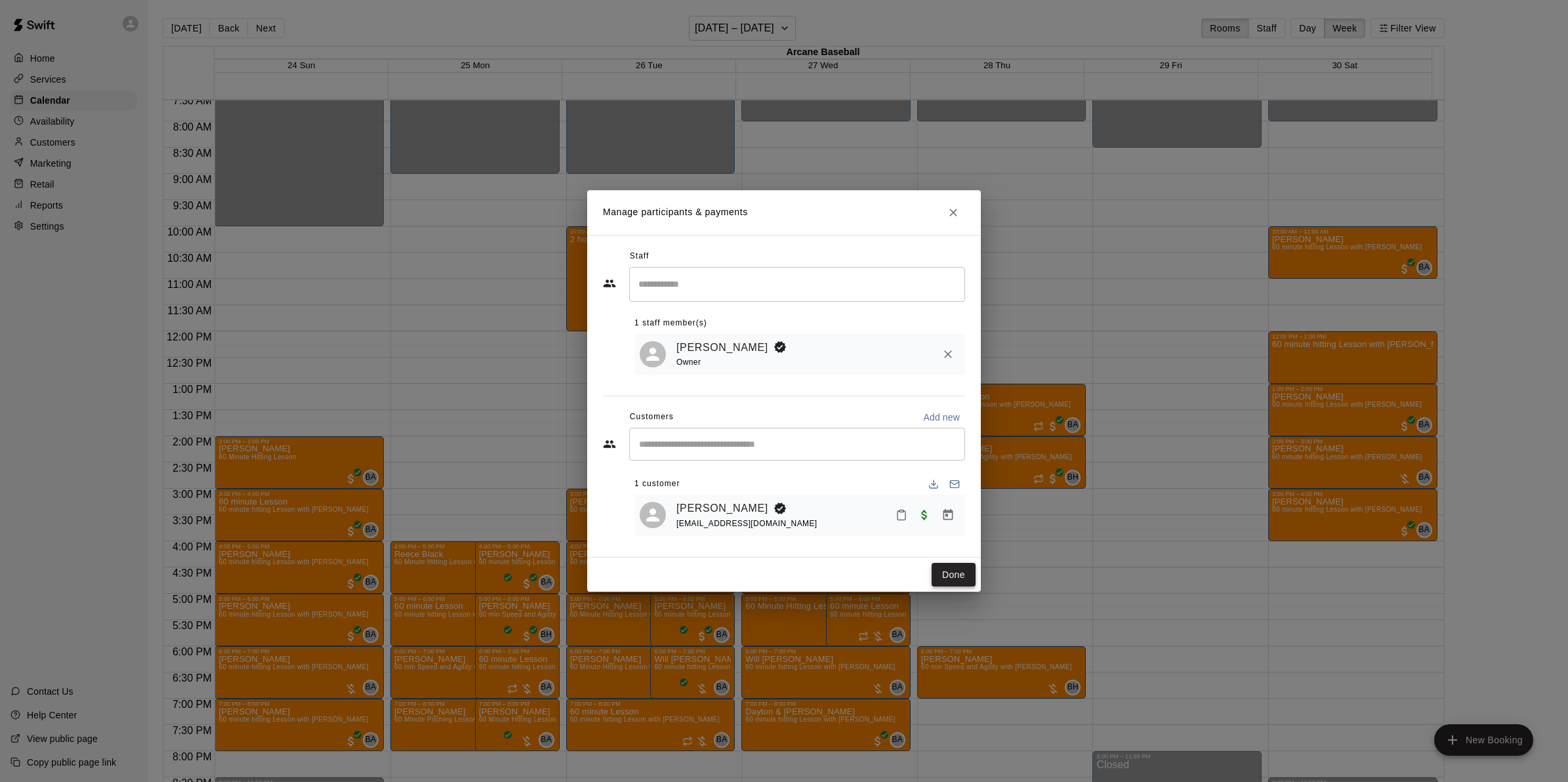
click at [945, 572] on button "Done" at bounding box center [953, 575] width 44 height 24
